Goal: Transaction & Acquisition: Purchase product/service

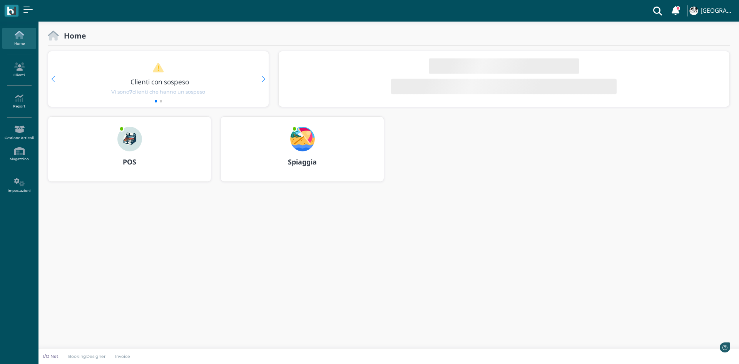
click at [142, 162] on h3 "POS" at bounding box center [129, 162] width 149 height 8
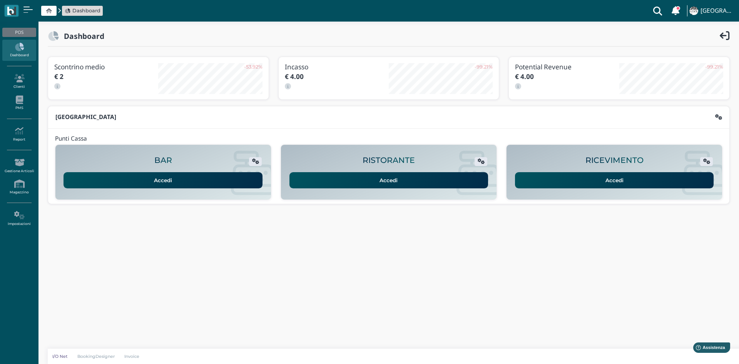
click at [589, 178] on link "Accedi" at bounding box center [614, 180] width 199 height 16
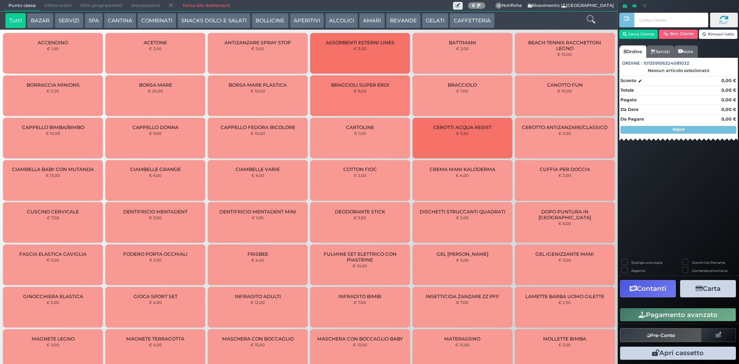
click at [462, 17] on button "CAFFETTERIA" at bounding box center [471, 20] width 45 height 15
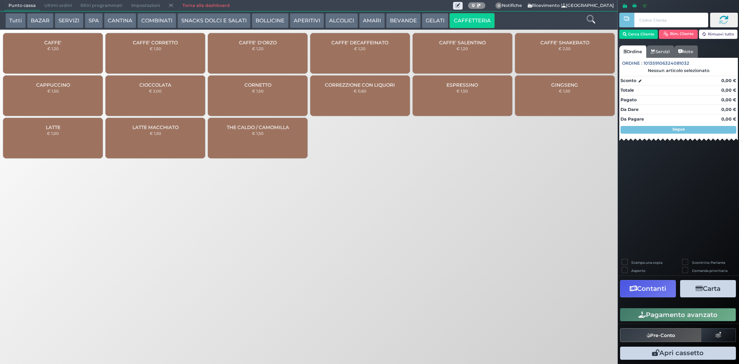
click at [53, 65] on div "CAFFE' € 1,20" at bounding box center [53, 53] width 100 height 40
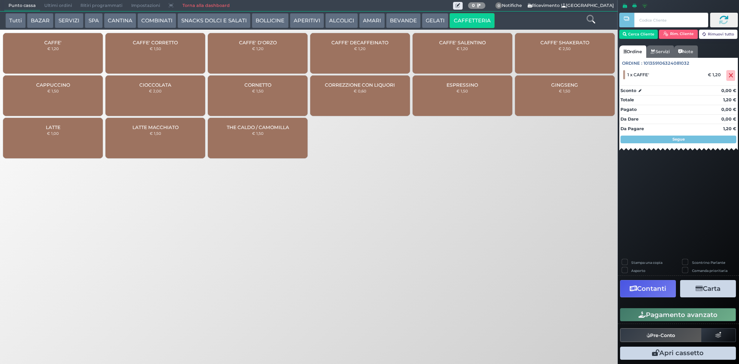
click at [434, 18] on button "GELATI" at bounding box center [435, 20] width 27 height 15
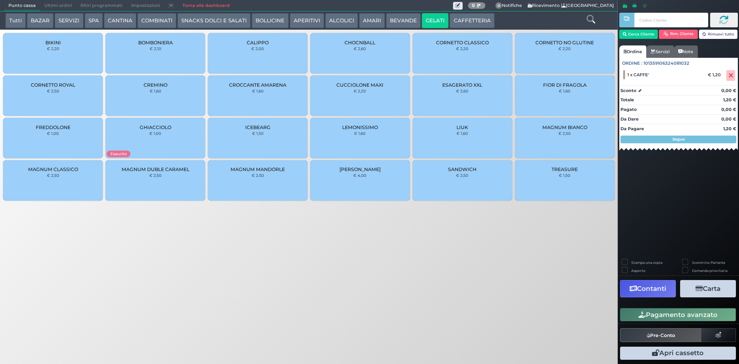
click at [411, 22] on button "BEVANDE" at bounding box center [403, 20] width 35 height 15
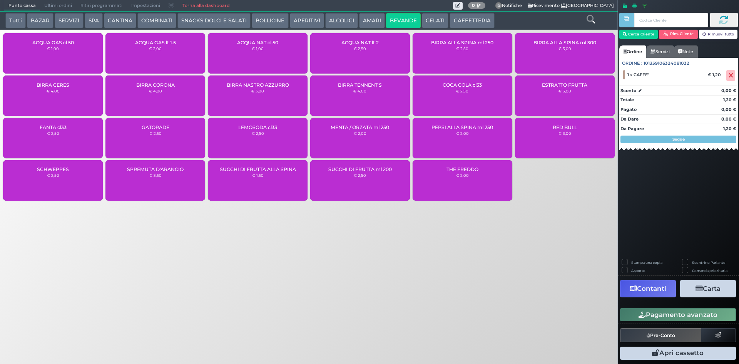
click at [284, 60] on div "ACQUA NAT cl 50 € 1,00" at bounding box center [258, 53] width 100 height 40
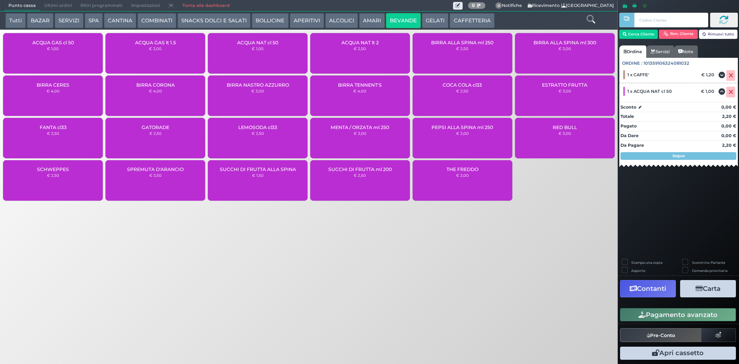
click at [656, 316] on button "Pagamento avanzato" at bounding box center [678, 314] width 116 height 13
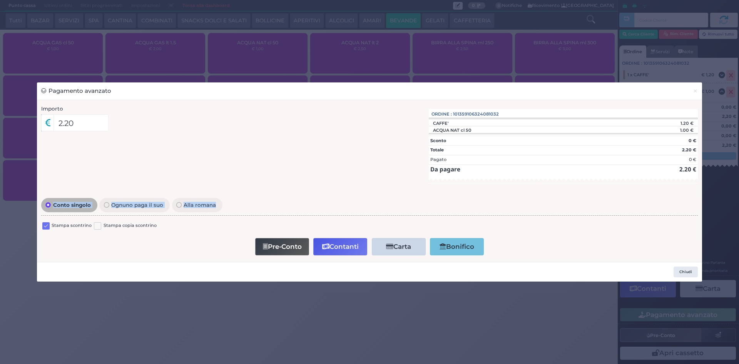
drag, startPoint x: 28, startPoint y: 215, endPoint x: 39, endPoint y: 224, distance: 13.9
click at [32, 221] on div "Pagamento avanzato × Importo 2.20 Importo Totale 2.20 Quote 1 1" at bounding box center [369, 182] width 739 height 364
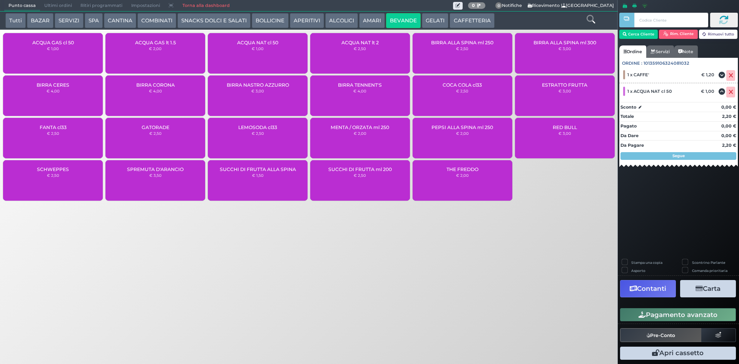
click at [526, 273] on div "Punto cassa Mappa Ultimi ordini Delivery Ritiri programmati Impostazioni Torna …" at bounding box center [369, 182] width 739 height 364
drag, startPoint x: 526, startPoint y: 273, endPoint x: 536, endPoint y: 274, distance: 9.3
click at [527, 273] on div "Punto cassa Mappa Ultimi ordini Delivery Ritiri programmati Impostazioni Torna …" at bounding box center [369, 182] width 739 height 364
click at [643, 315] on icon "button" at bounding box center [641, 314] width 7 height 7
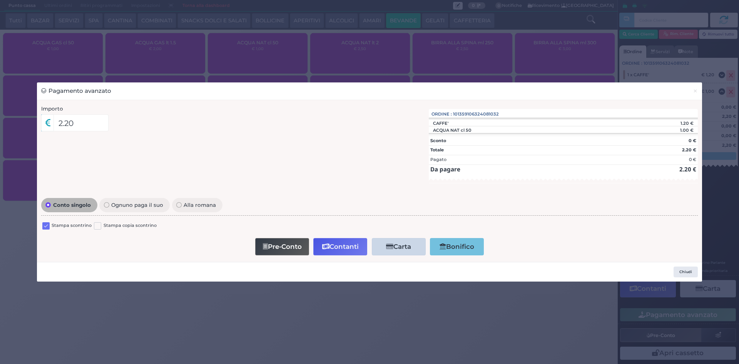
drag, startPoint x: 43, startPoint y: 222, endPoint x: 55, endPoint y: 220, distance: 12.9
click at [43, 222] on label at bounding box center [45, 225] width 7 height 7
click at [0, 0] on input "checkbox" at bounding box center [0, 0] width 0 height 0
click at [341, 240] on button "Contanti" at bounding box center [340, 246] width 54 height 17
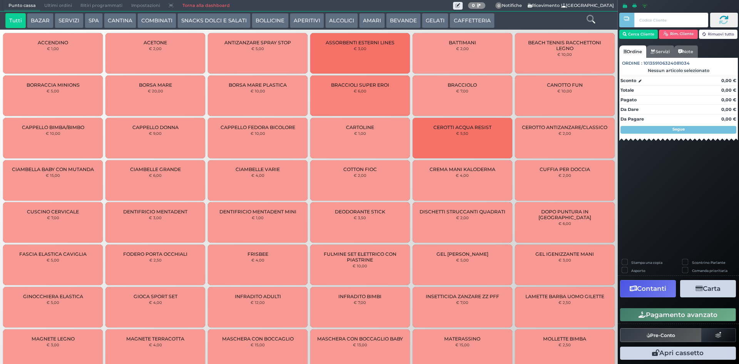
click at [64, 5] on span "Ultimi ordini" at bounding box center [58, 5] width 36 height 11
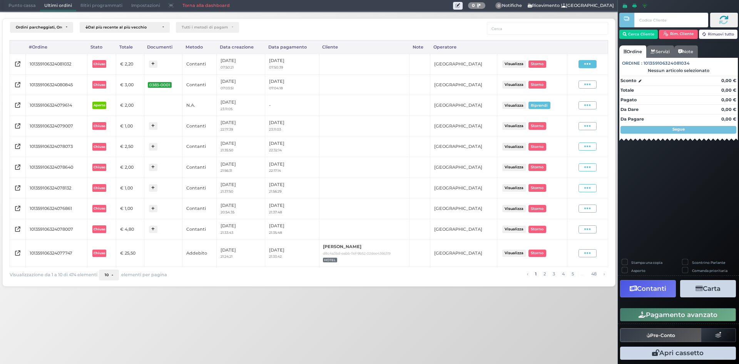
click at [591, 66] on span at bounding box center [587, 64] width 18 height 8
click at [577, 87] on span "Ristampa Pre-Conto" at bounding box center [570, 86] width 32 height 13
click at [28, 3] on span "Punto cassa" at bounding box center [22, 5] width 36 height 11
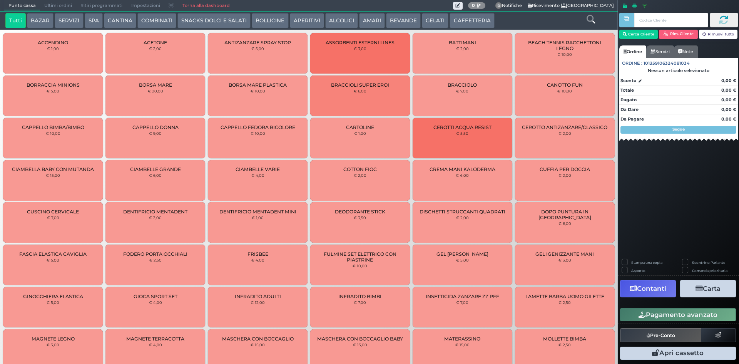
click at [456, 20] on button "CAFFETTERIA" at bounding box center [471, 20] width 45 height 15
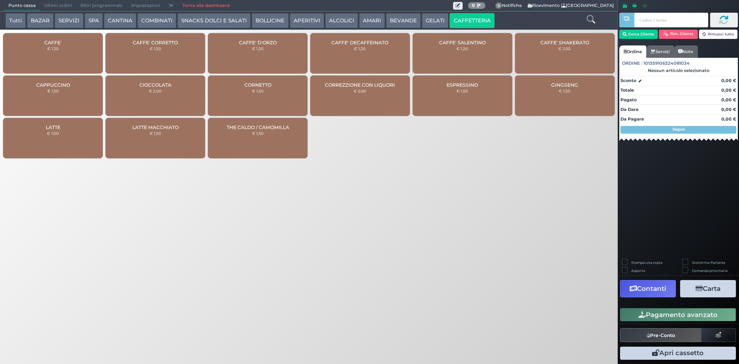
click at [56, 69] on div "CAFFE' € 1,20" at bounding box center [53, 53] width 100 height 40
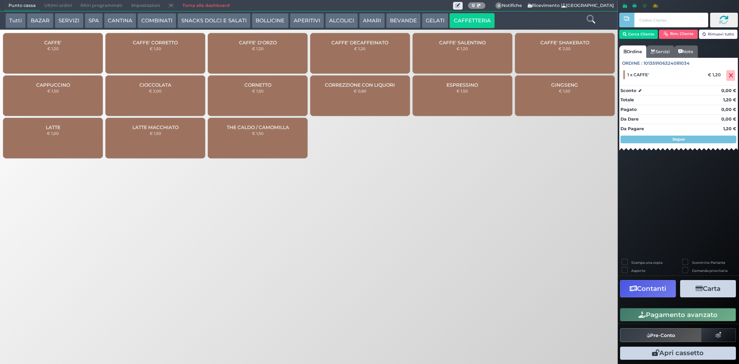
drag, startPoint x: 655, startPoint y: 319, endPoint x: 648, endPoint y: 317, distance: 6.6
click at [654, 319] on button "Pagamento avanzato" at bounding box center [678, 314] width 116 height 13
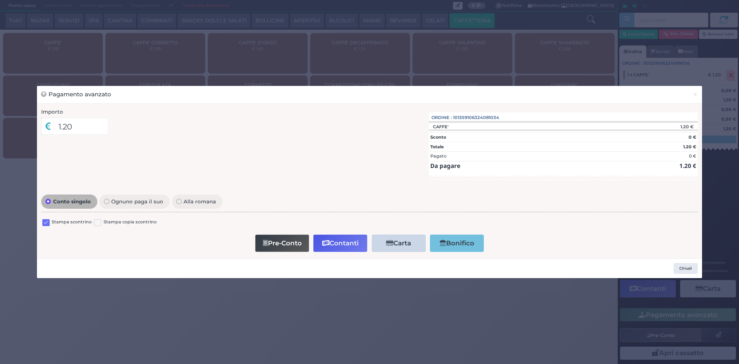
click at [48, 222] on label at bounding box center [45, 222] width 7 height 7
click at [0, 0] on input "checkbox" at bounding box center [0, 0] width 0 height 0
click at [327, 247] on button "Contanti" at bounding box center [340, 242] width 54 height 17
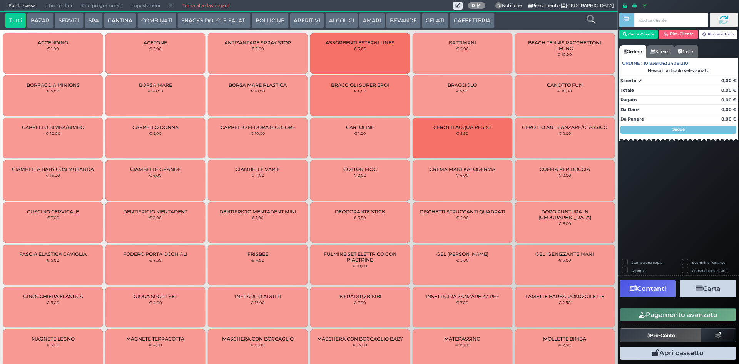
click at [45, 10] on span "Ultimi ordini" at bounding box center [58, 5] width 36 height 11
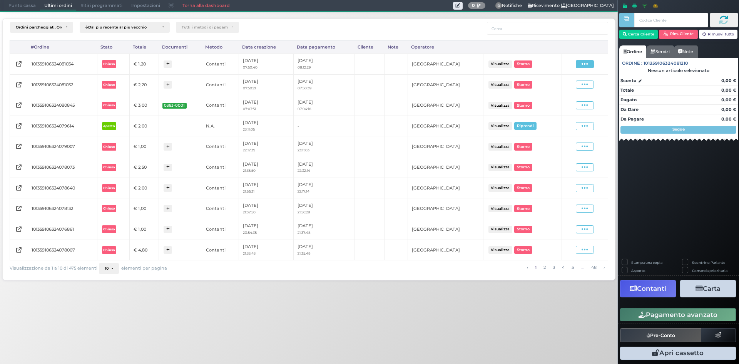
click at [581, 62] on span at bounding box center [585, 64] width 18 height 8
click at [565, 85] on span "Ristampa Pre-Conto" at bounding box center [567, 86] width 32 height 13
click at [16, 2] on span "Punto cassa" at bounding box center [22, 5] width 36 height 11
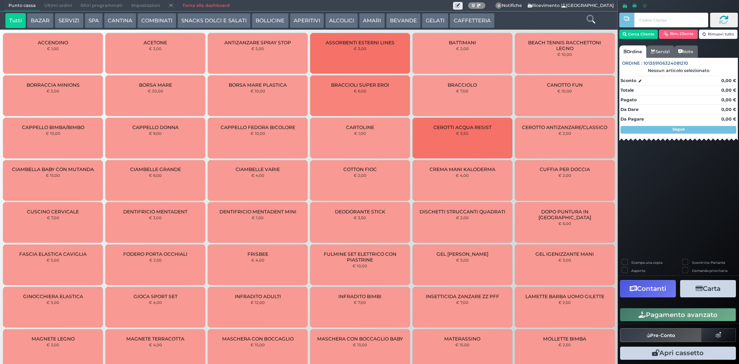
click at [452, 20] on button "CAFFETTERIA" at bounding box center [471, 20] width 45 height 15
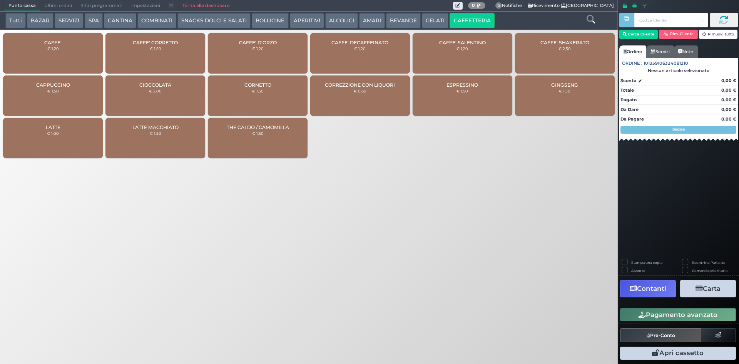
click at [95, 61] on div "CAFFE' € 1,20" at bounding box center [53, 53] width 100 height 40
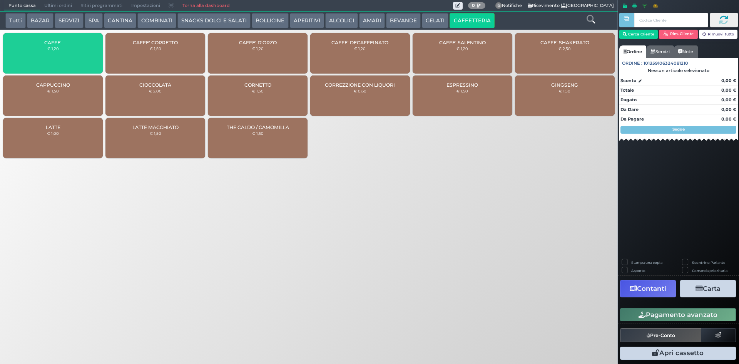
click at [95, 61] on div "CAFFE' € 1,20" at bounding box center [53, 53] width 100 height 40
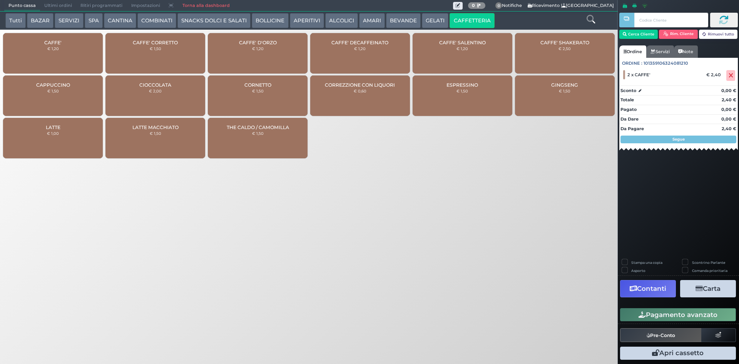
click at [668, 314] on button "Pagamento avanzato" at bounding box center [678, 314] width 116 height 13
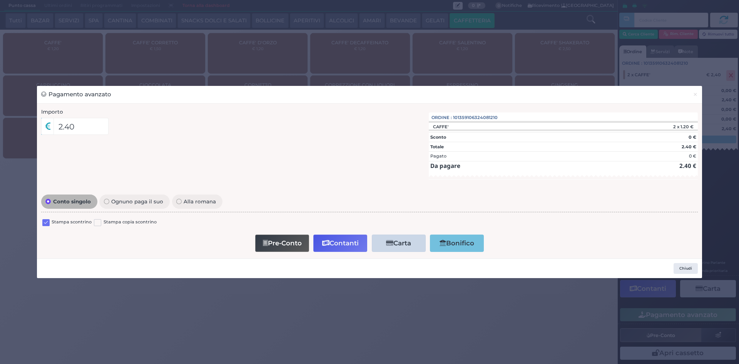
click at [46, 222] on label at bounding box center [45, 222] width 7 height 7
click at [0, 0] on input "checkbox" at bounding box center [0, 0] width 0 height 0
click at [324, 240] on icon "button" at bounding box center [325, 243] width 7 height 7
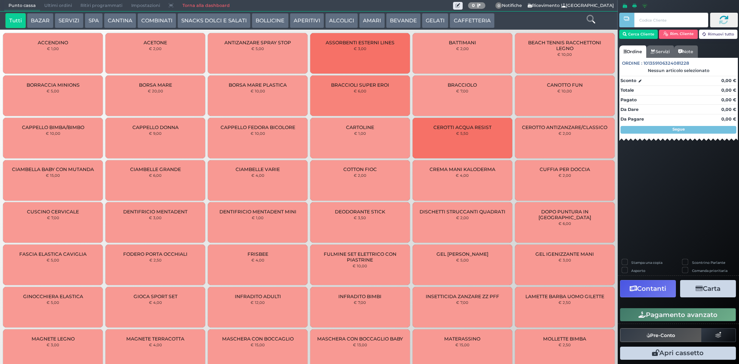
click at [58, 5] on span "Ultimi ordini" at bounding box center [58, 5] width 36 height 11
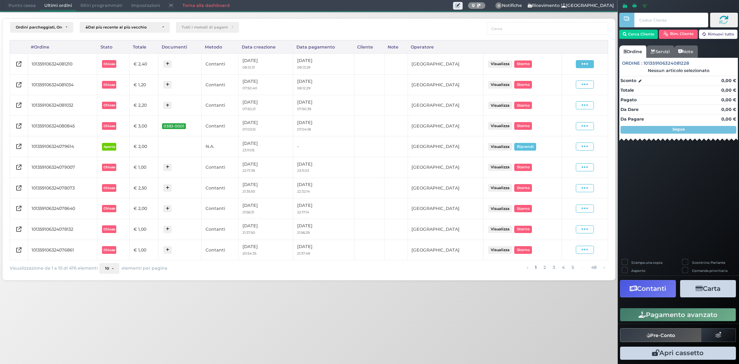
click at [581, 62] on span at bounding box center [585, 64] width 18 height 8
click at [566, 88] on span "Ristampa Pre-Conto" at bounding box center [567, 86] width 32 height 13
click at [19, 11] on nav "Punto cassa [GEOGRAPHIC_DATA] Ultimi ordini Delivery Ritiri programmati Imposta…" at bounding box center [308, 5] width 609 height 11
click at [23, 4] on span "Punto cassa" at bounding box center [22, 5] width 36 height 11
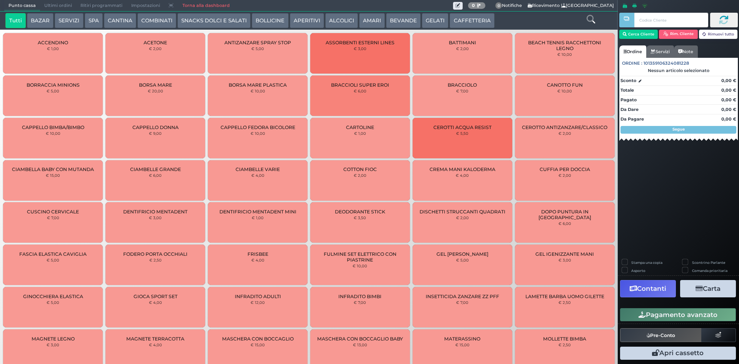
drag, startPoint x: 452, startPoint y: 21, endPoint x: 430, endPoint y: 30, distance: 24.3
click at [449, 21] on button "CAFFETTERIA" at bounding box center [471, 20] width 45 height 15
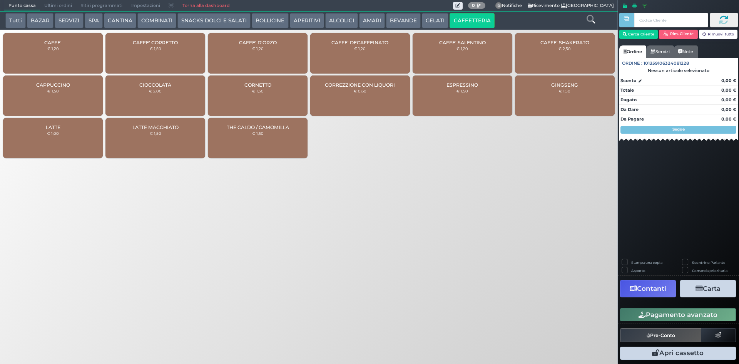
click at [62, 89] on div "CAPPUCCINO € 1,50" at bounding box center [53, 95] width 100 height 40
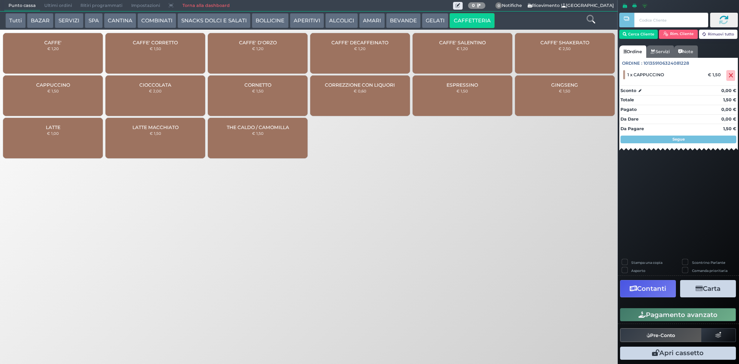
click at [660, 312] on button "Pagamento avanzato" at bounding box center [678, 314] width 116 height 13
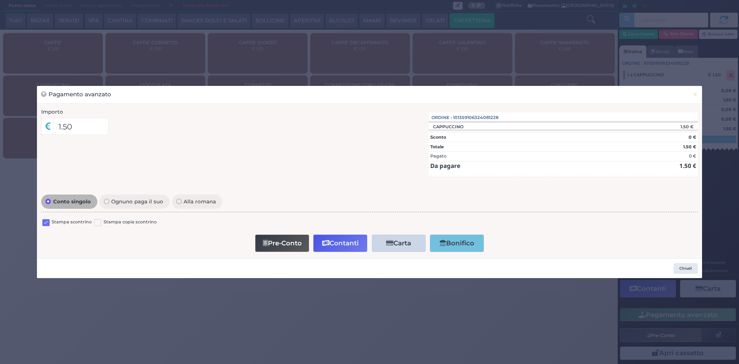
click at [47, 220] on label at bounding box center [45, 222] width 7 height 7
click at [0, 0] on input "checkbox" at bounding box center [0, 0] width 0 height 0
click at [345, 245] on button "Contanti" at bounding box center [340, 242] width 54 height 17
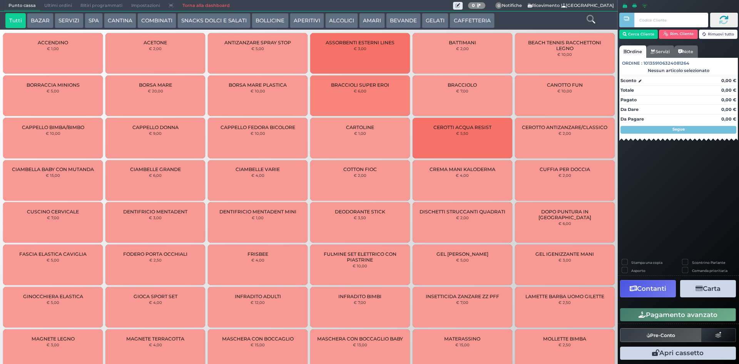
click at [55, 4] on span "Ultimi ordini" at bounding box center [58, 5] width 36 height 11
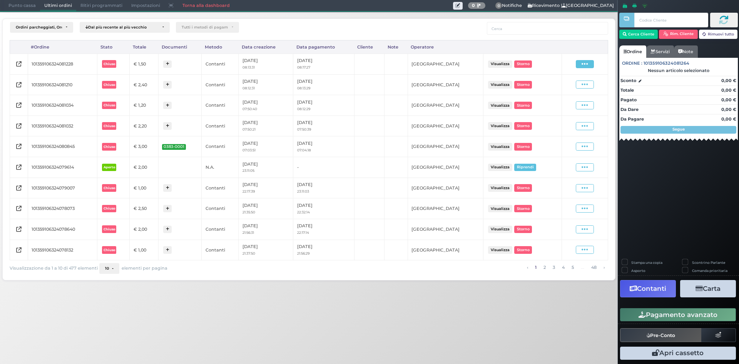
click at [585, 65] on icon at bounding box center [584, 63] width 7 height 7
click at [566, 84] on span "Ristampa Pre-Conto" at bounding box center [567, 86] width 32 height 13
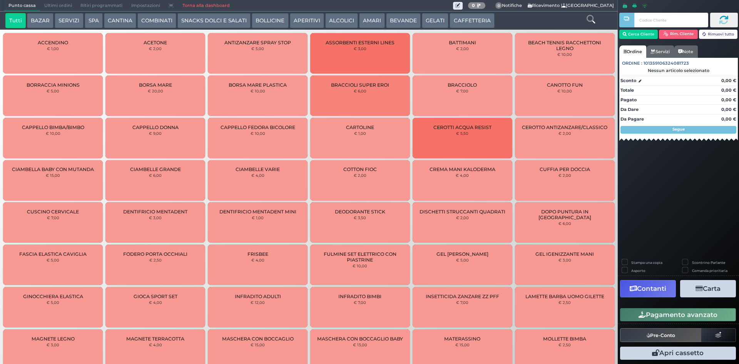
click at [64, 5] on span "Ultimi ordini" at bounding box center [58, 5] width 36 height 11
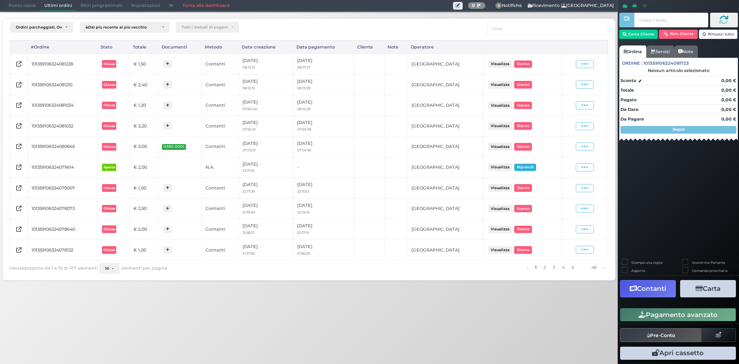
click at [528, 165] on button "Riprendi" at bounding box center [525, 167] width 22 height 7
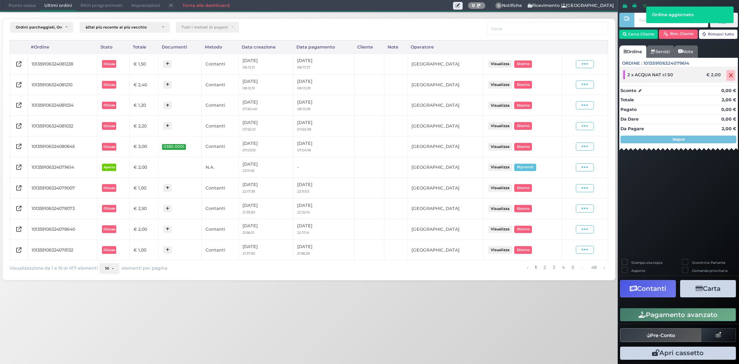
click at [730, 76] on icon at bounding box center [730, 75] width 5 height 0
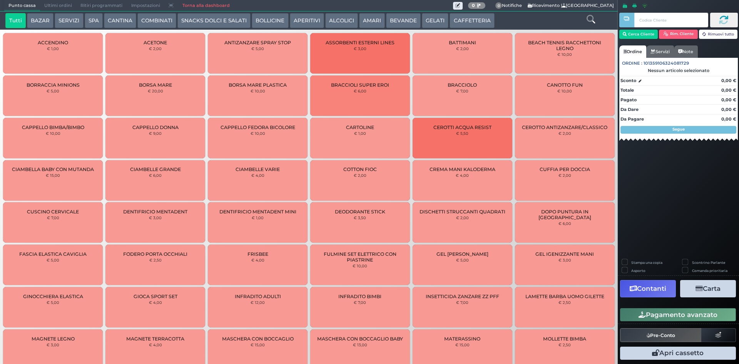
click at [63, 10] on span "Ultimi ordini" at bounding box center [58, 5] width 36 height 11
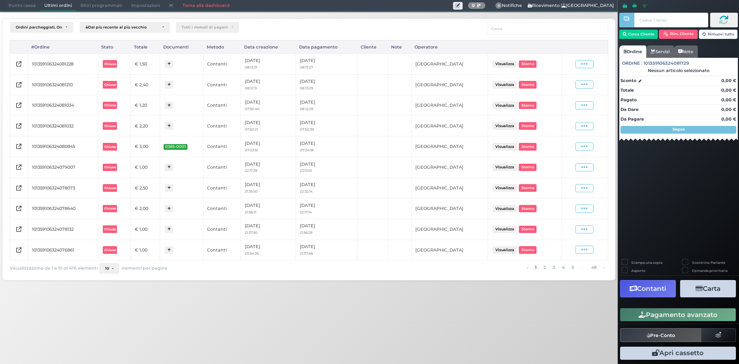
click at [146, 145] on td "€ 3,00" at bounding box center [145, 146] width 29 height 21
click at [149, 147] on td "€ 3,00" at bounding box center [145, 146] width 29 height 21
drag, startPoint x: 149, startPoint y: 147, endPoint x: 122, endPoint y: 144, distance: 27.5
click at [122, 144] on tr "101359106324080845 Chiuso € 3,00 0383-0001 Contanti 11/09/2025 07:03:51 11/09/2…" at bounding box center [309, 146] width 598 height 21
click at [160, 147] on td "€ 3,00" at bounding box center [145, 146] width 29 height 21
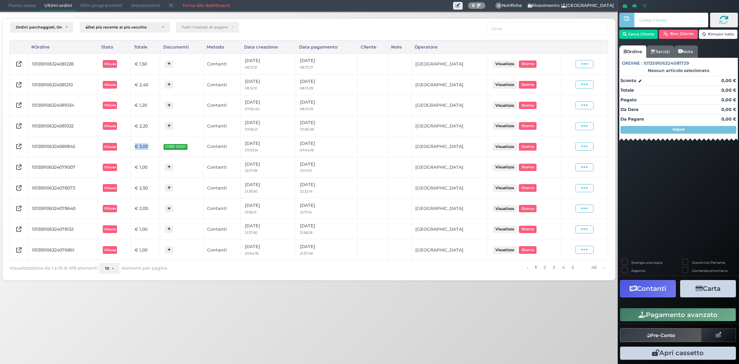
click at [160, 145] on td "€ 3,00" at bounding box center [145, 146] width 29 height 21
drag, startPoint x: 149, startPoint y: 127, endPoint x: 117, endPoint y: 129, distance: 32.0
click at [125, 129] on tr "101359106324081032 Chiuso € 2,20 Contanti 11/09/2025 07:50:21 11/09/2025 07:50:…" at bounding box center [309, 125] width 598 height 21
drag, startPoint x: 153, startPoint y: 125, endPoint x: 137, endPoint y: 115, distance: 19.4
click at [153, 125] on td "€ 2,20" at bounding box center [145, 125] width 29 height 21
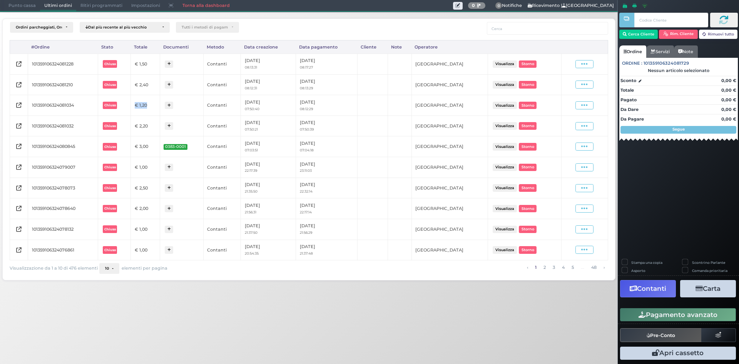
drag, startPoint x: 131, startPoint y: 108, endPoint x: 154, endPoint y: 104, distance: 23.3
click at [150, 106] on tr "101359106324081034 Chiuso € 1,20 Contanti 11/09/2025 07:50:40 11/09/2025 08:12:…" at bounding box center [309, 105] width 598 height 21
drag, startPoint x: 156, startPoint y: 104, endPoint x: 155, endPoint y: 96, distance: 7.7
click at [156, 102] on td "€ 1,20" at bounding box center [145, 105] width 29 height 21
drag, startPoint x: 152, startPoint y: 85, endPoint x: 125, endPoint y: 81, distance: 27.2
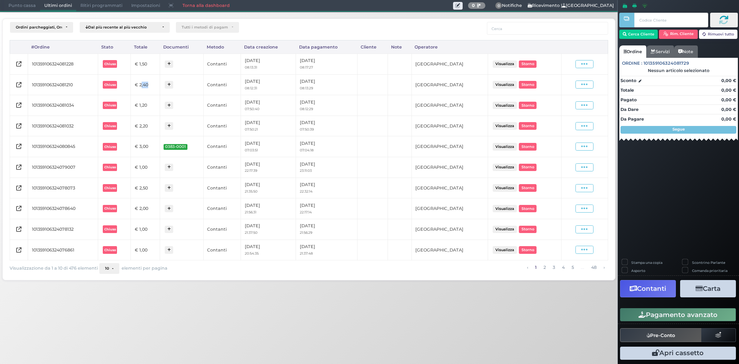
click at [134, 83] on td "€ 2,40" at bounding box center [145, 84] width 29 height 21
drag, startPoint x: 140, startPoint y: 63, endPoint x: 157, endPoint y: 64, distance: 16.6
click at [157, 64] on td "€ 1,50" at bounding box center [145, 63] width 29 height 21
click at [158, 63] on td "€ 1,50" at bounding box center [145, 63] width 29 height 21
drag, startPoint x: 145, startPoint y: 62, endPoint x: 121, endPoint y: 62, distance: 23.9
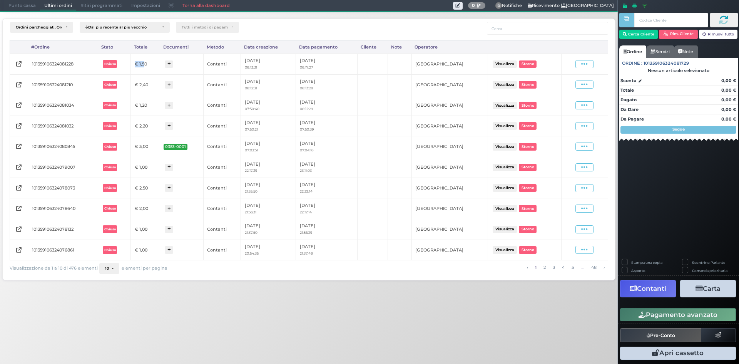
click at [124, 62] on tr "101359106324081228 Chiuso € 1,50 Contanti 11/09/2025 08:13:31 11/09/2025 08:17:…" at bounding box center [309, 63] width 598 height 21
click at [155, 87] on td "€ 2,40" at bounding box center [145, 84] width 29 height 21
drag, startPoint x: 150, startPoint y: 67, endPoint x: 112, endPoint y: 67, distance: 38.1
click at [132, 67] on td "€ 1,50" at bounding box center [145, 63] width 29 height 21
click at [155, 149] on td "€ 3,00" at bounding box center [145, 146] width 29 height 21
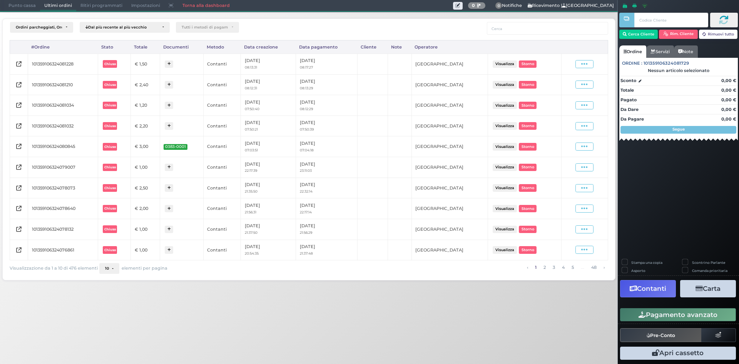
click at [17, 7] on span "Punto cassa" at bounding box center [22, 5] width 36 height 11
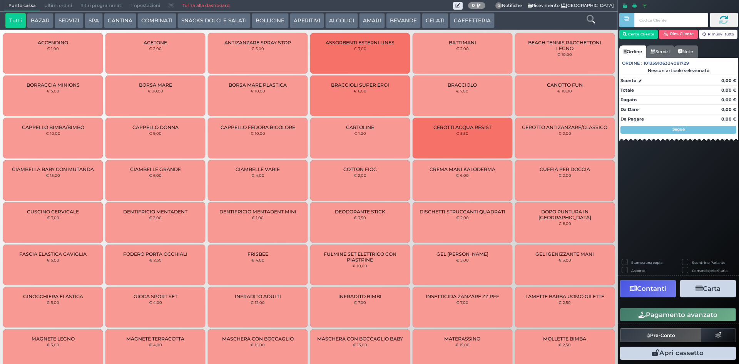
click at [400, 27] on button "BEVANDE" at bounding box center [403, 20] width 35 height 15
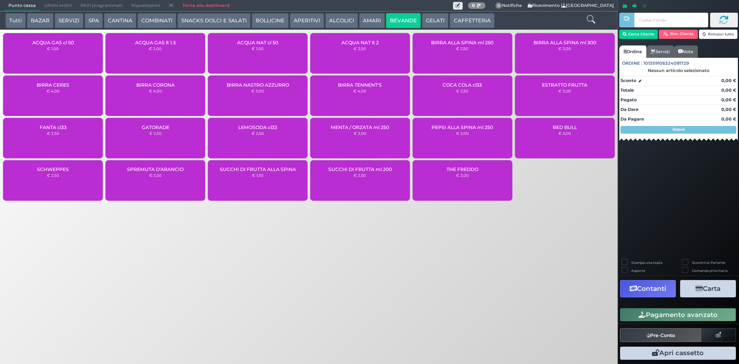
click at [165, 63] on div "ACQUA GAS lt 1.5 € 2,00" at bounding box center [155, 53] width 100 height 40
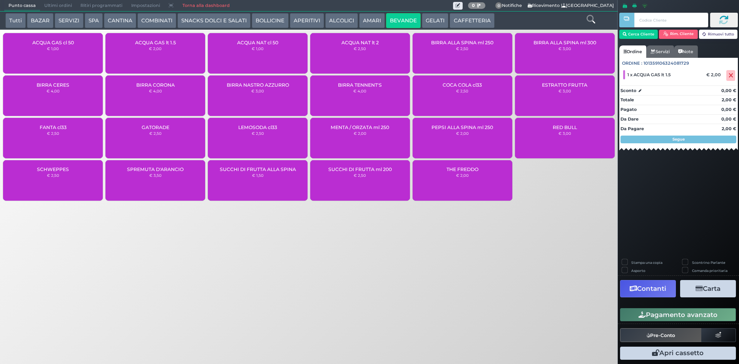
click at [675, 312] on button "Pagamento avanzato" at bounding box center [678, 314] width 116 height 13
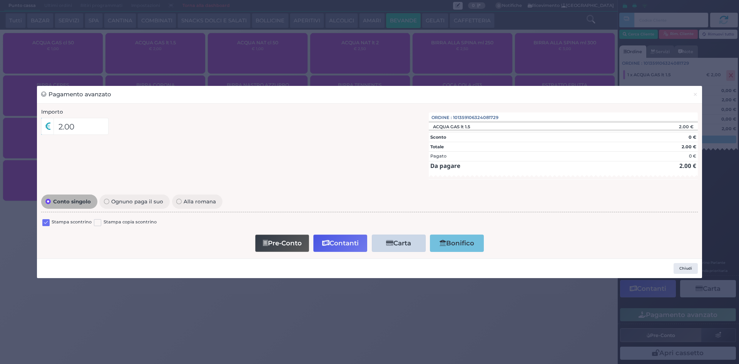
click at [46, 222] on label at bounding box center [45, 222] width 7 height 7
click at [0, 0] on input "checkbox" at bounding box center [0, 0] width 0 height 0
click at [329, 242] on icon "button" at bounding box center [325, 243] width 7 height 7
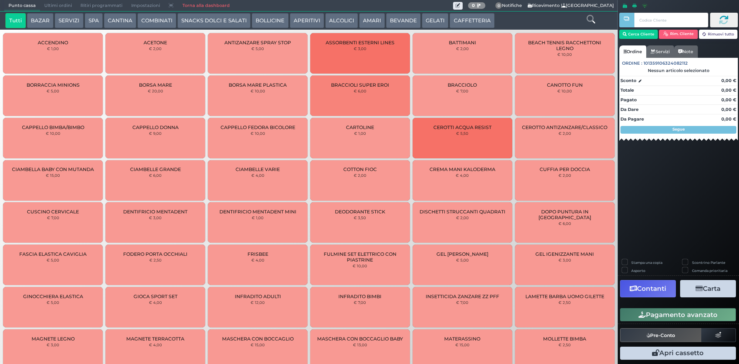
click at [55, 4] on span "Ultimi ordini" at bounding box center [58, 5] width 36 height 11
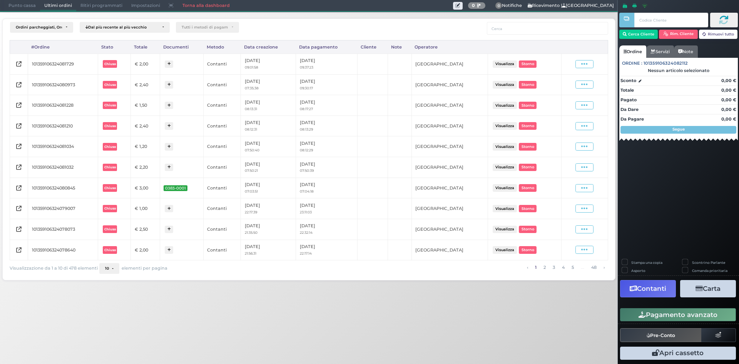
click at [583, 58] on td "Visualizza Ristampa Pre-Conto [GEOGRAPHIC_DATA]" at bounding box center [584, 63] width 47 height 21
click at [589, 66] on span at bounding box center [584, 64] width 18 height 8
click at [566, 85] on span "Ristampa Pre-Conto" at bounding box center [566, 86] width 32 height 13
click at [18, 4] on span "Punto cassa" at bounding box center [22, 5] width 36 height 11
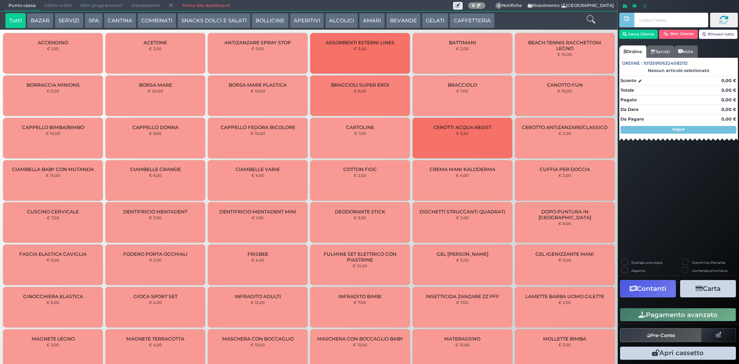
click at [88, 20] on button "SPA" at bounding box center [94, 20] width 18 height 15
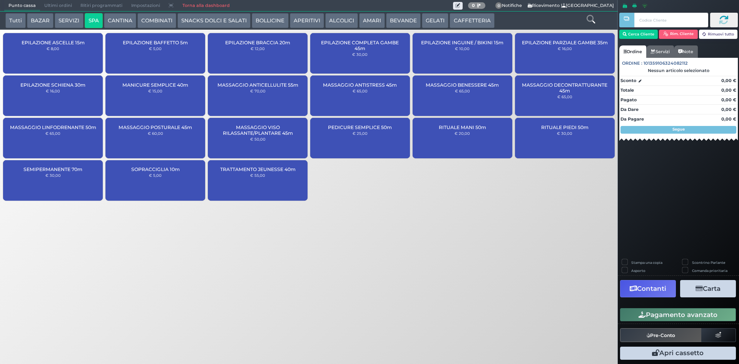
click at [69, 180] on div "SEMIPERMANENTE 70m € 30,00" at bounding box center [53, 180] width 100 height 40
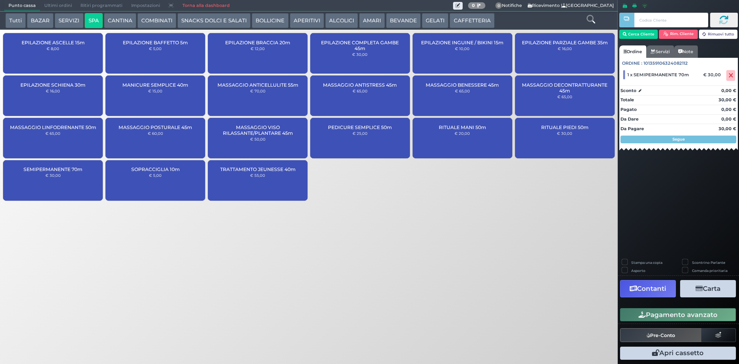
click at [165, 95] on div "MANICURE SEMPLICE 40m € 15,00" at bounding box center [155, 95] width 100 height 40
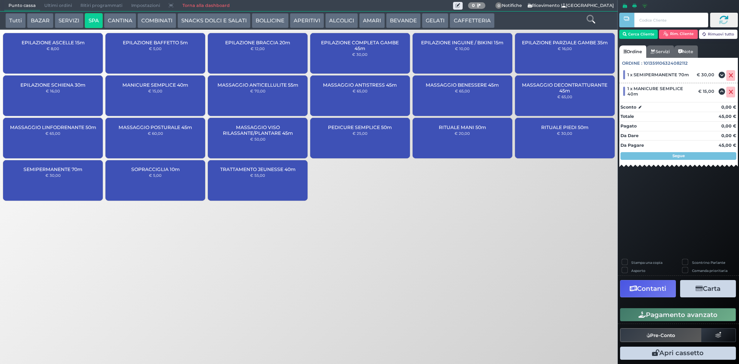
click at [631, 316] on button "Pagamento avanzato" at bounding box center [678, 314] width 116 height 13
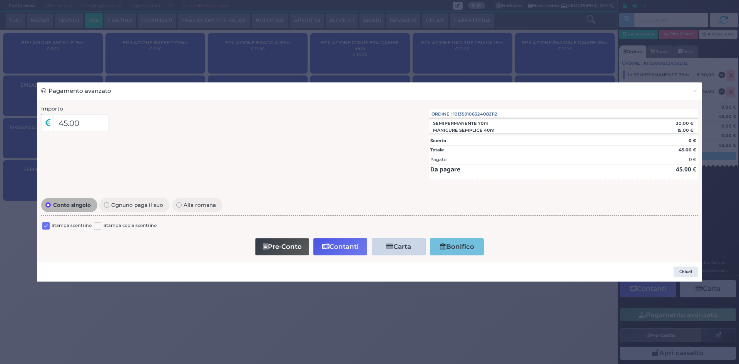
click at [45, 222] on label at bounding box center [45, 225] width 7 height 7
click at [0, 0] on input "checkbox" at bounding box center [0, 0] width 0 height 0
drag, startPoint x: 699, startPoint y: 88, endPoint x: 649, endPoint y: 144, distance: 74.9
click at [696, 87] on button "×" at bounding box center [694, 90] width 13 height 17
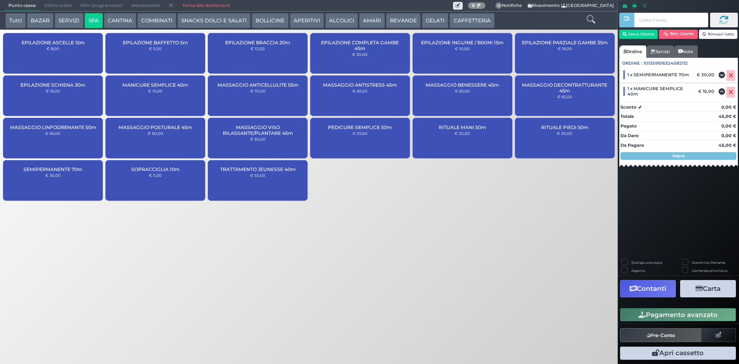
click at [631, 262] on label "Stampa una copia" at bounding box center [646, 262] width 31 height 5
checkbox input "true"
click at [707, 283] on button "Carta" at bounding box center [708, 288] width 56 height 17
